Goal: Task Accomplishment & Management: Use online tool/utility

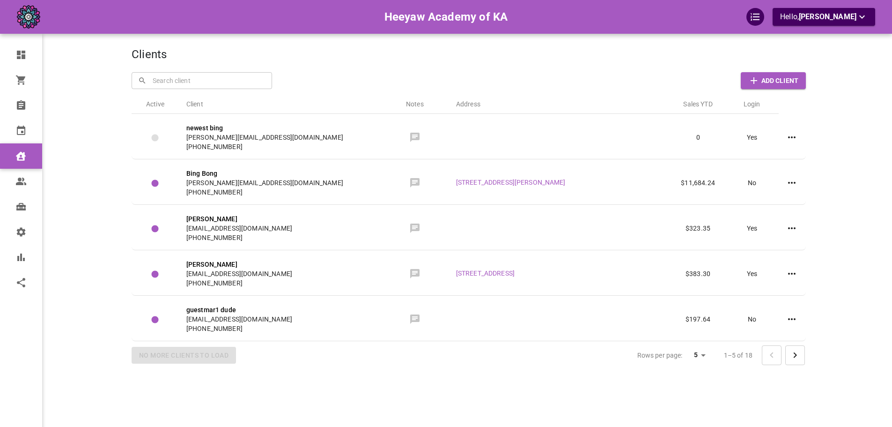
drag, startPoint x: 0, startPoint y: 0, endPoint x: 629, endPoint y: 69, distance: 632.4
click at [629, 69] on div "Clients ​ ​ Add Client Active Client Notes Address Sales YTD Login newest bing …" at bounding box center [469, 227] width 675 height 427
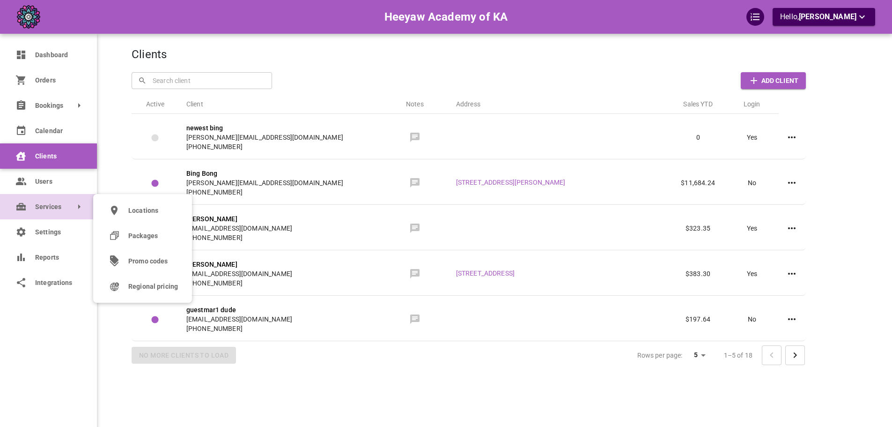
click at [35, 204] on span "Services" at bounding box center [35, 207] width 0 height 10
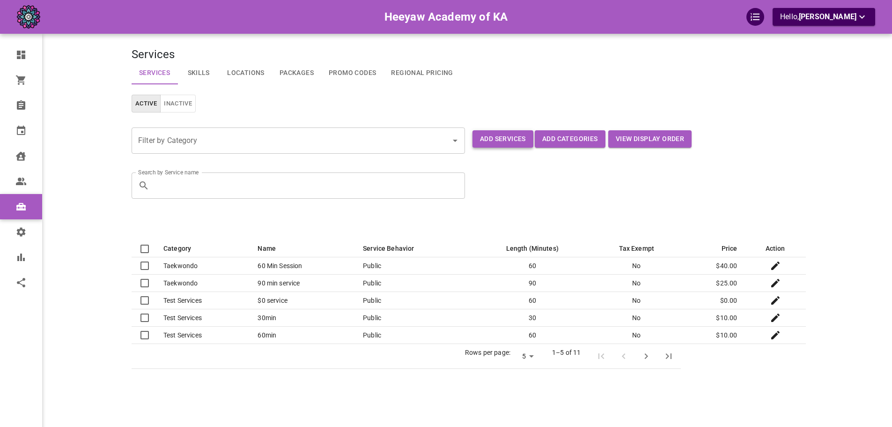
click at [476, 141] on button "Add Services" at bounding box center [503, 138] width 61 height 17
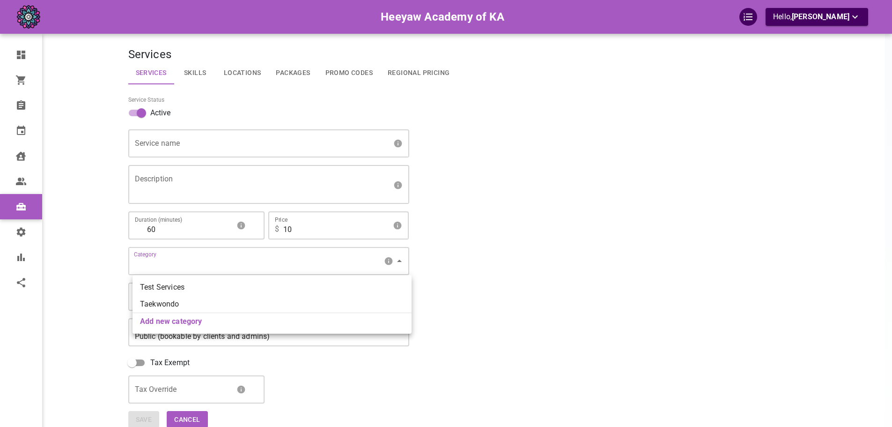
click at [283, 257] on body "Heeyaw Academy of KA Hello, [PERSON_NAME] Dashboard Orders Bookings Calendar Cl…" at bounding box center [446, 243] width 892 height 486
click at [77, 219] on div at bounding box center [449, 213] width 899 height 427
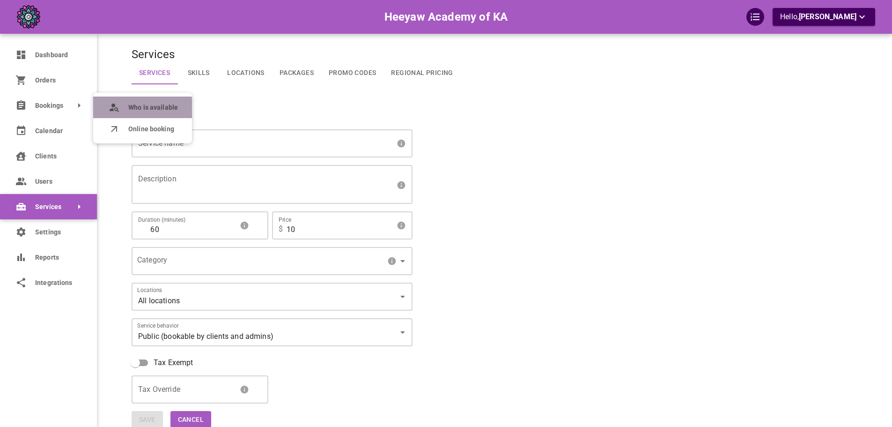
click at [114, 113] on available "Who is available" at bounding box center [142, 108] width 99 height 22
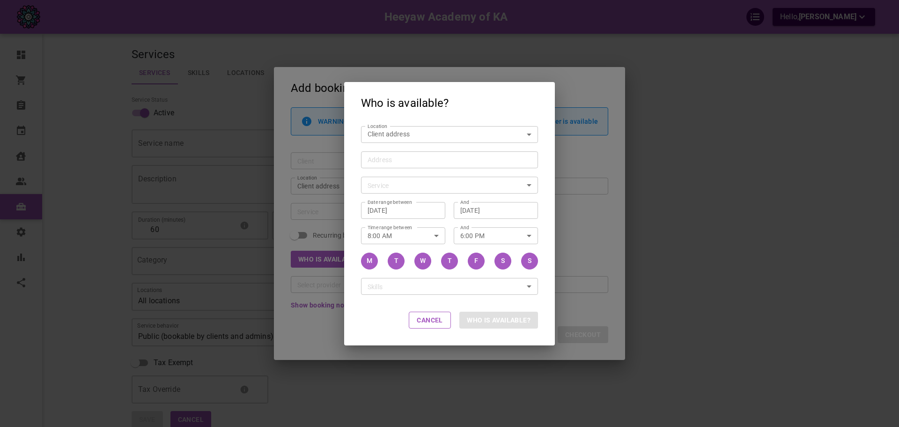
click at [320, 193] on div "Who is available? Location Client address customerLocation Location Address Add…" at bounding box center [449, 213] width 899 height 427
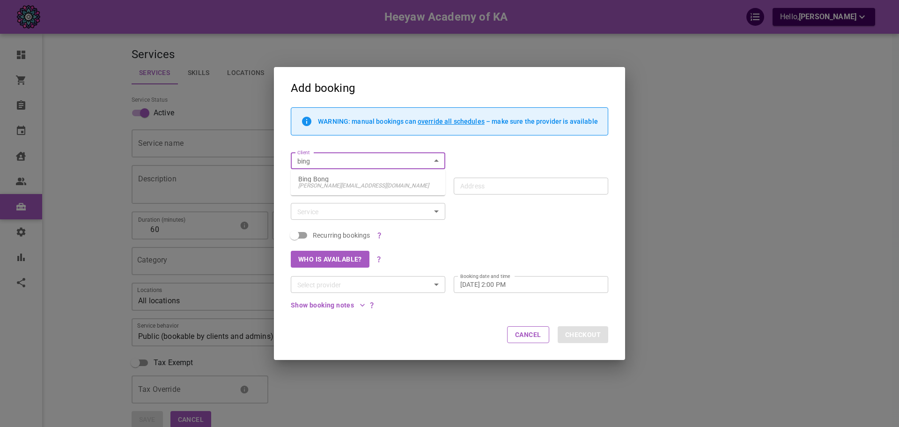
type input "bing"
click at [529, 162] on div "Client Client" at bounding box center [445, 156] width 326 height 25
click at [388, 160] on input "Client" at bounding box center [361, 161] width 134 height 12
click at [385, 139] on div "WARNING: manual bookings can override all schedules – make sure the provider is…" at bounding box center [445, 125] width 326 height 37
click at [419, 160] on input "Client" at bounding box center [361, 161] width 134 height 12
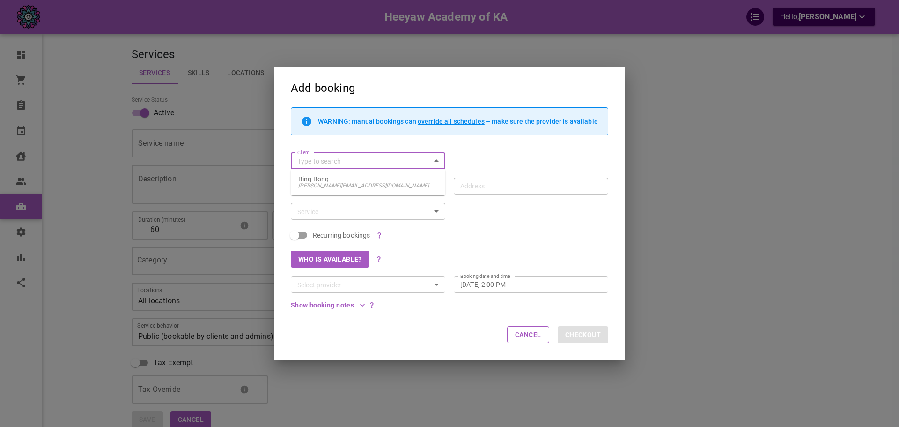
click at [471, 157] on div "Client Client" at bounding box center [445, 156] width 326 height 25
